Goal: Information Seeking & Learning: Learn about a topic

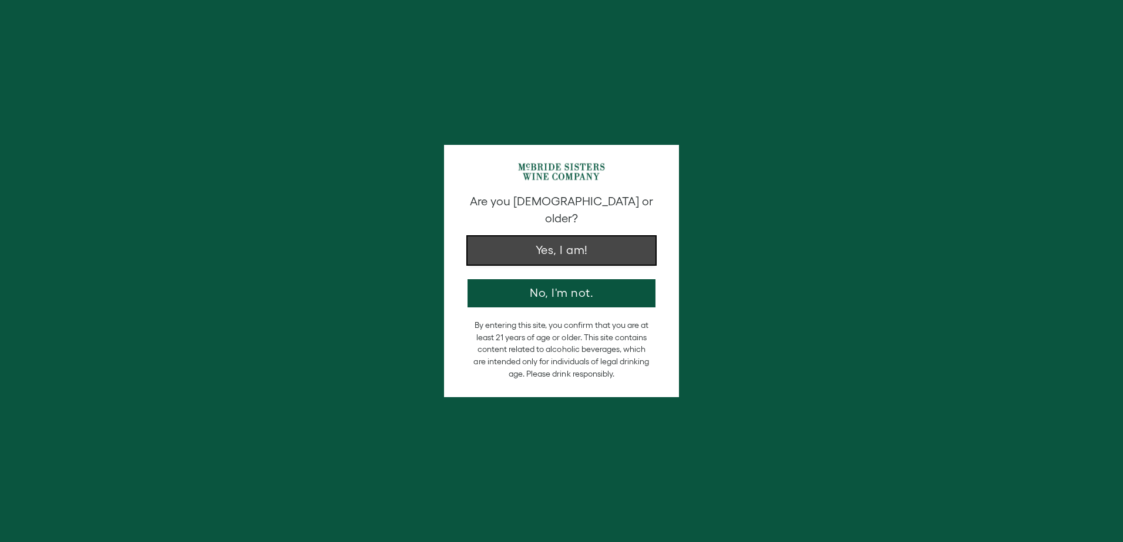
click at [599, 247] on button "Yes, I am!" at bounding box center [561, 251] width 188 height 28
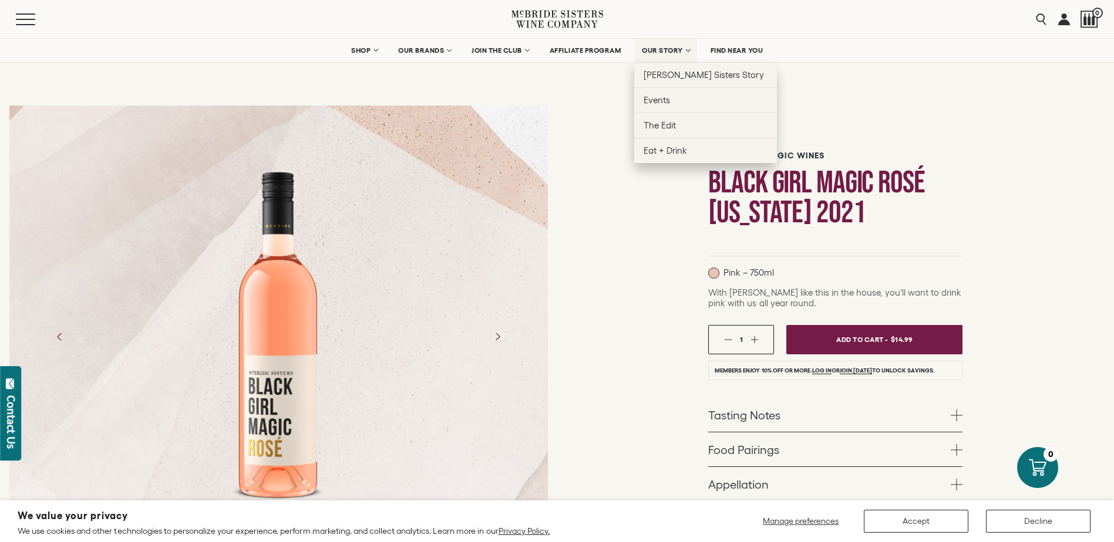
click at [662, 49] on span "OUR STORY" at bounding box center [662, 50] width 41 height 8
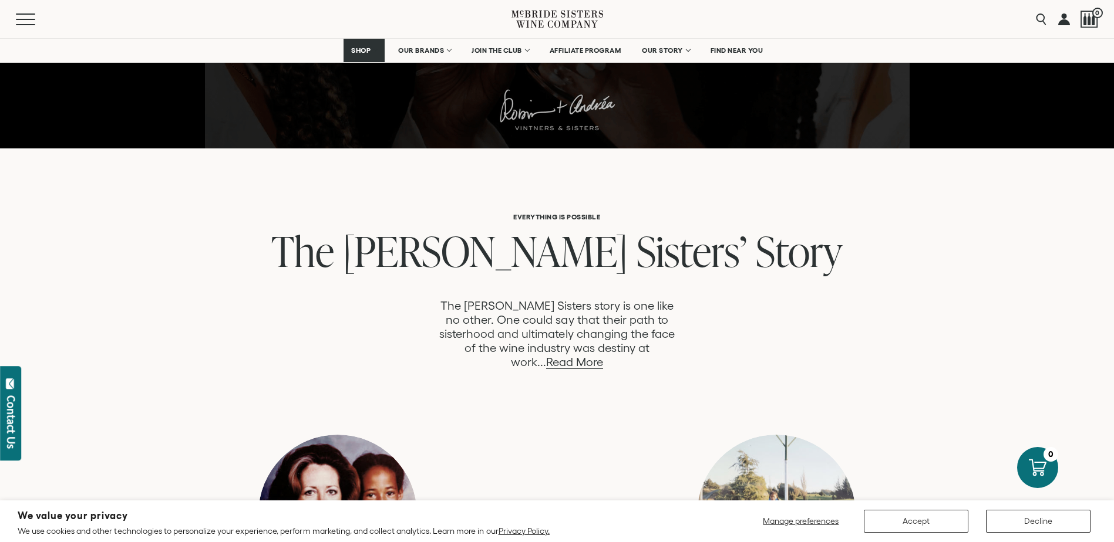
scroll to position [587, 0]
